Goal: Transaction & Acquisition: Purchase product/service

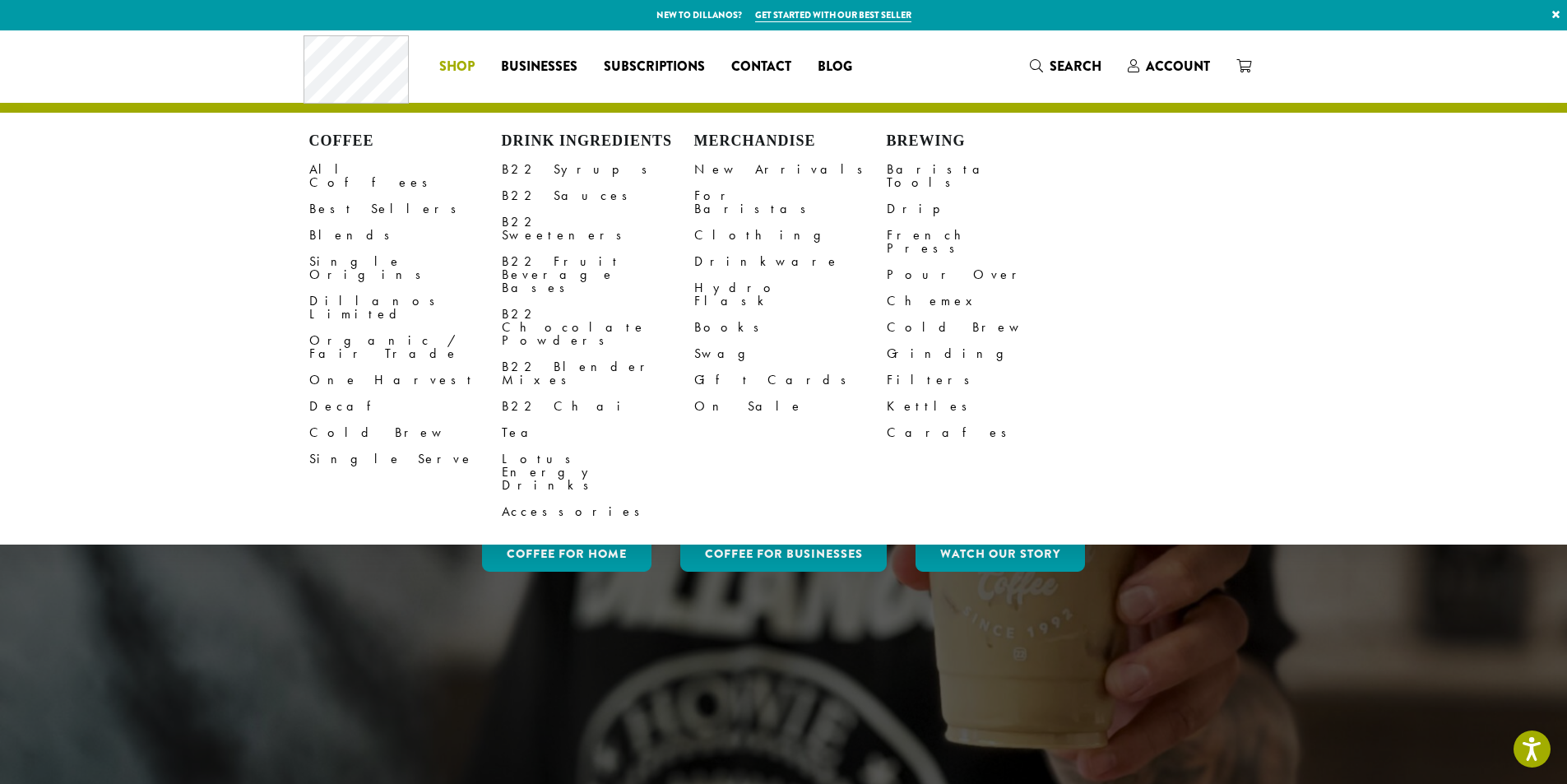
click at [447, 62] on li "Coffee All Coffees Best Sellers Blends Single Origins Dillanos Limited Organic …" at bounding box center [457, 66] width 61 height 27
click at [331, 393] on link "Decaf" at bounding box center [406, 406] width 192 height 27
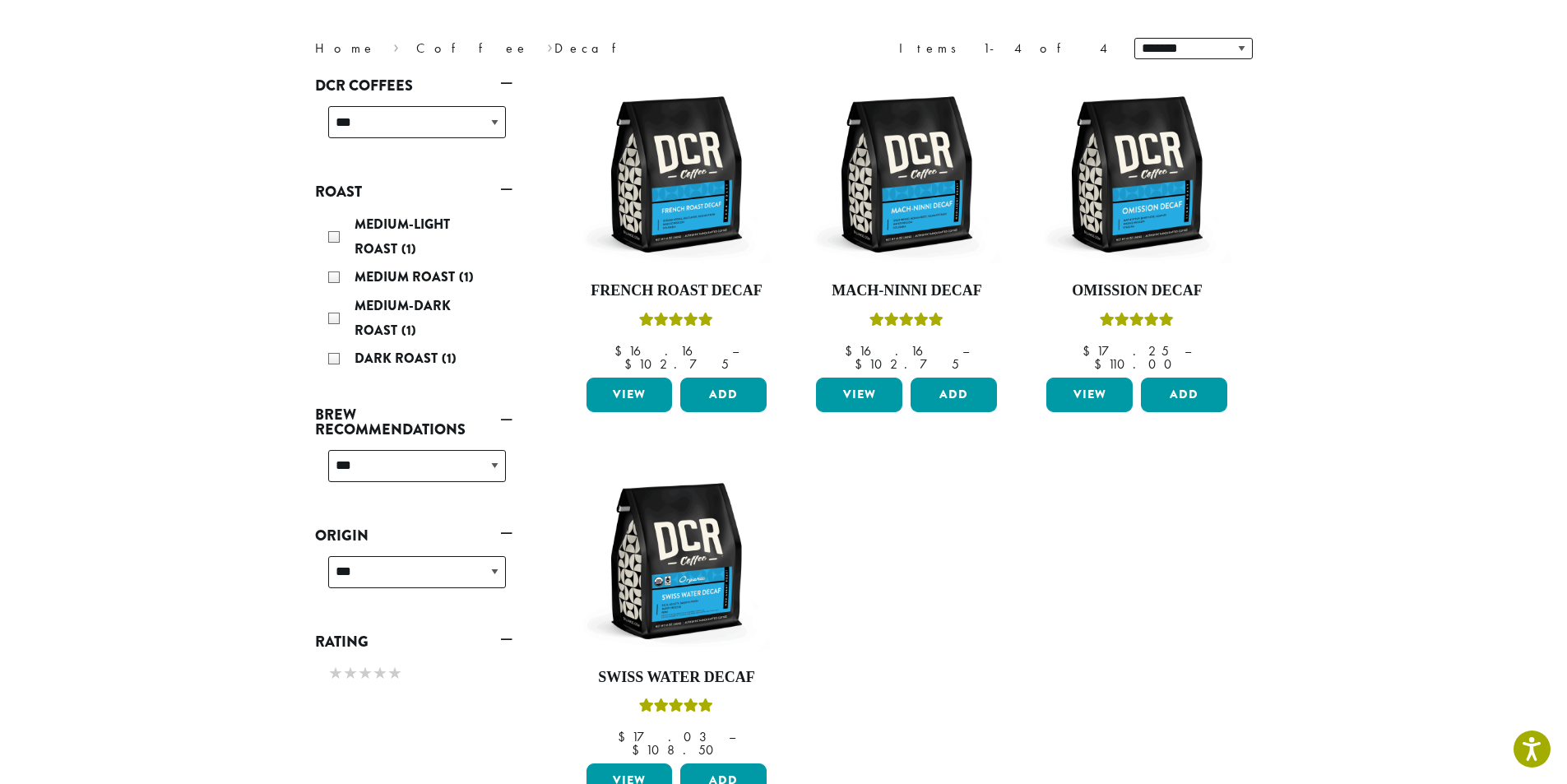
scroll to position [165, 0]
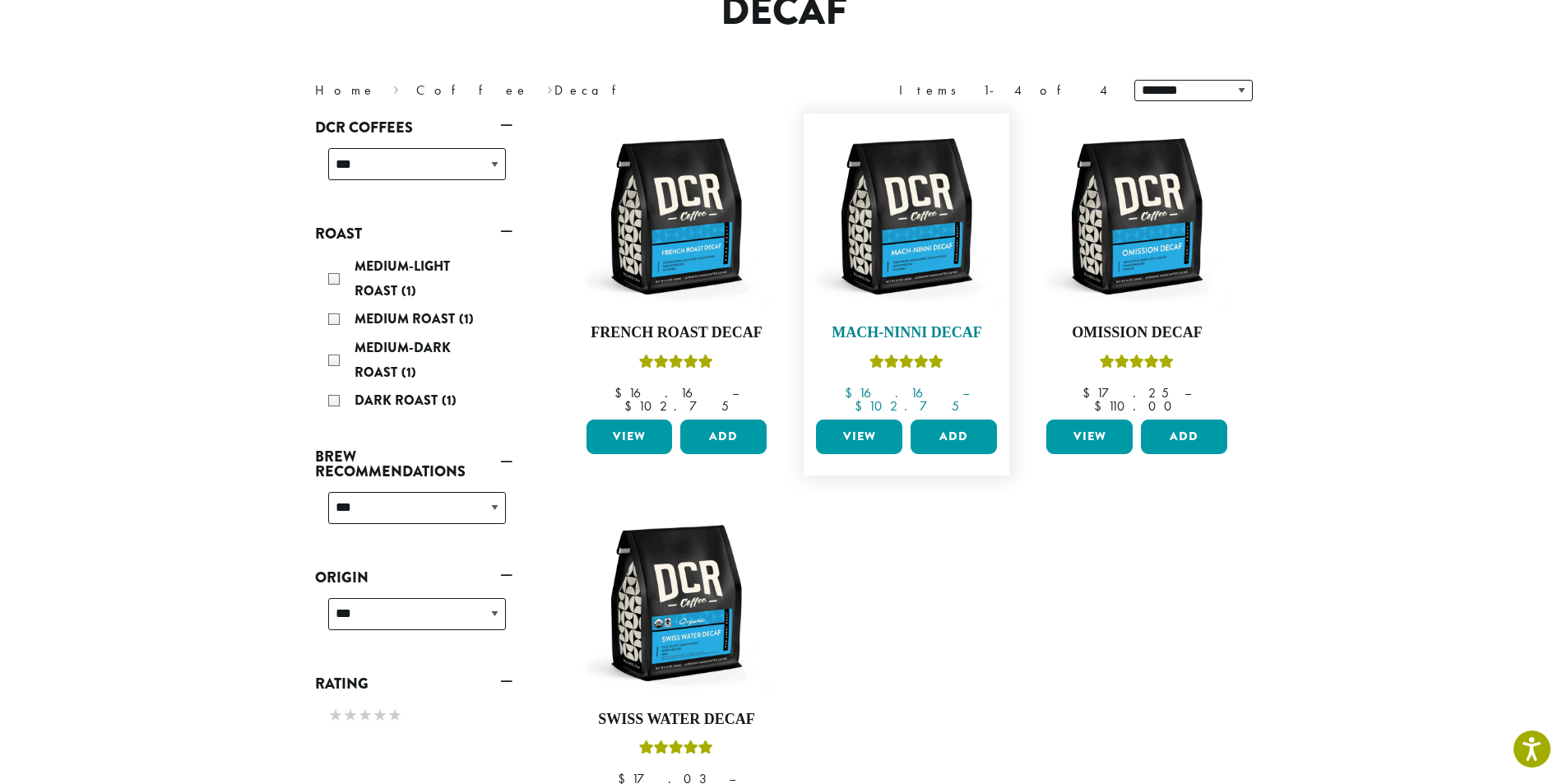
click at [920, 219] on img at bounding box center [906, 216] width 189 height 189
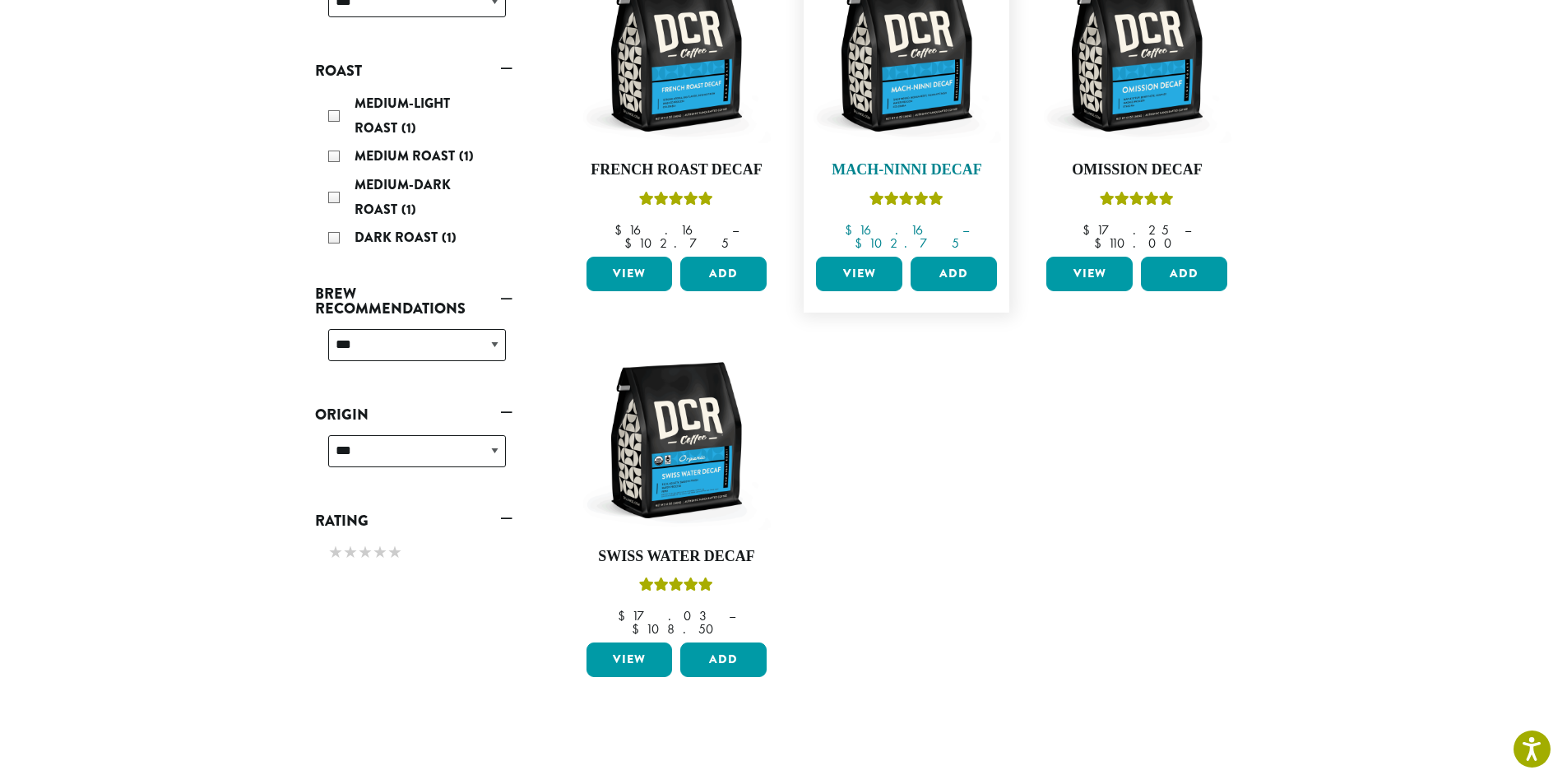
scroll to position [329, 0]
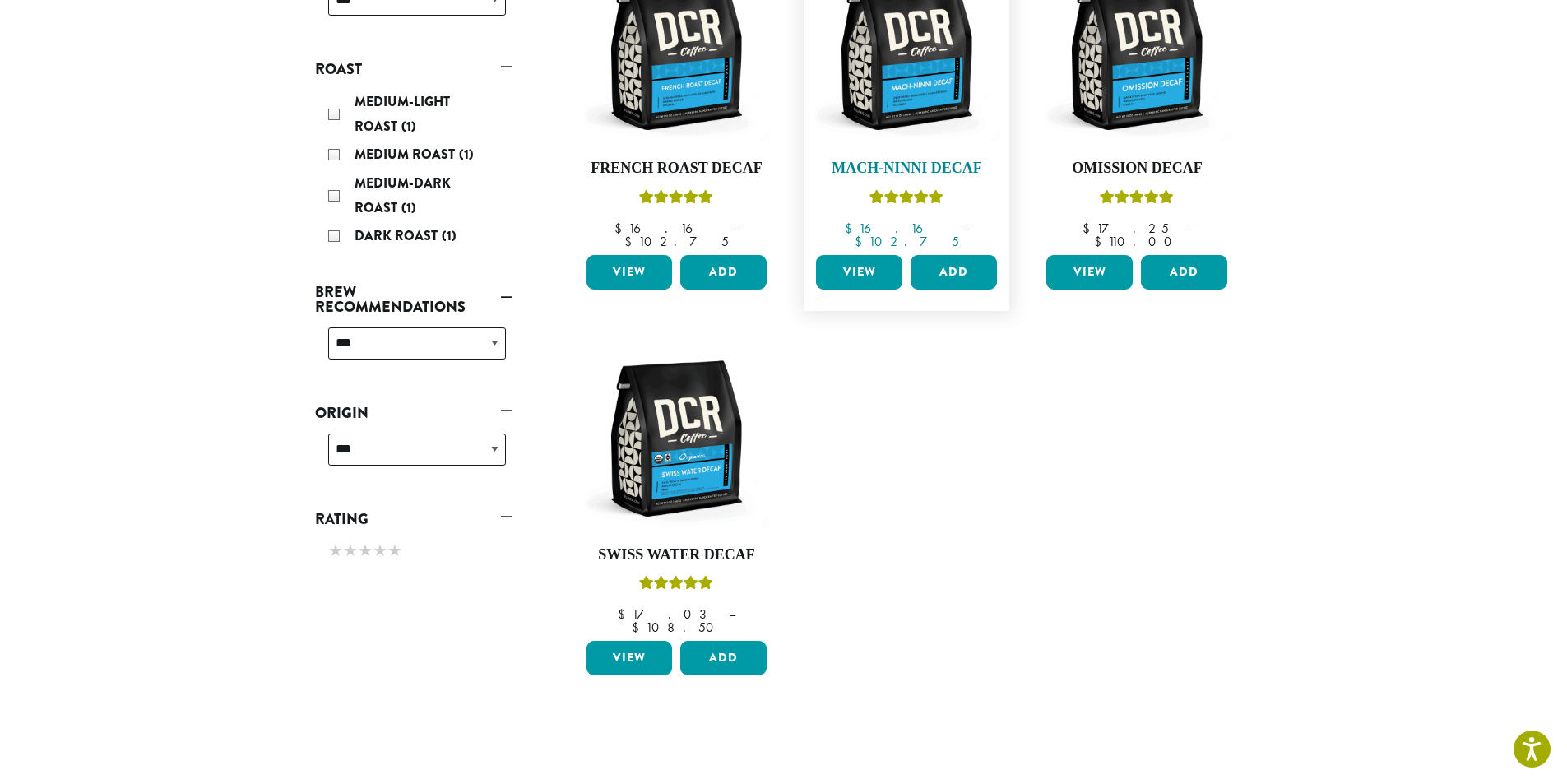
click at [911, 97] on img at bounding box center [906, 52] width 189 height 189
click at [1142, 74] on img at bounding box center [1137, 52] width 189 height 189
click at [1115, 94] on img at bounding box center [1137, 52] width 189 height 189
